Goal: Information Seeking & Learning: Understand process/instructions

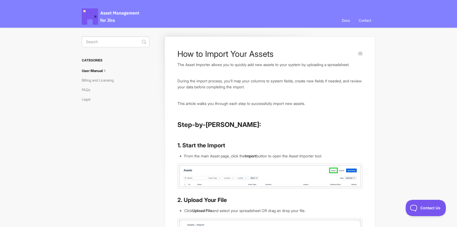
click at [345, 22] on link "Docs" at bounding box center [346, 20] width 16 height 15
click at [101, 70] on link "User Manual" at bounding box center [97, 70] width 30 height 9
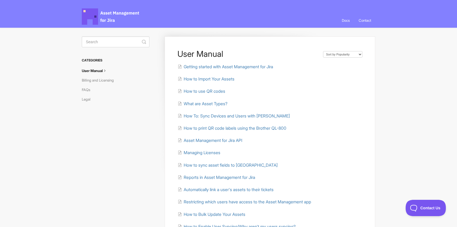
scroll to position [45, 0]
